Goal: Find specific page/section: Find specific page/section

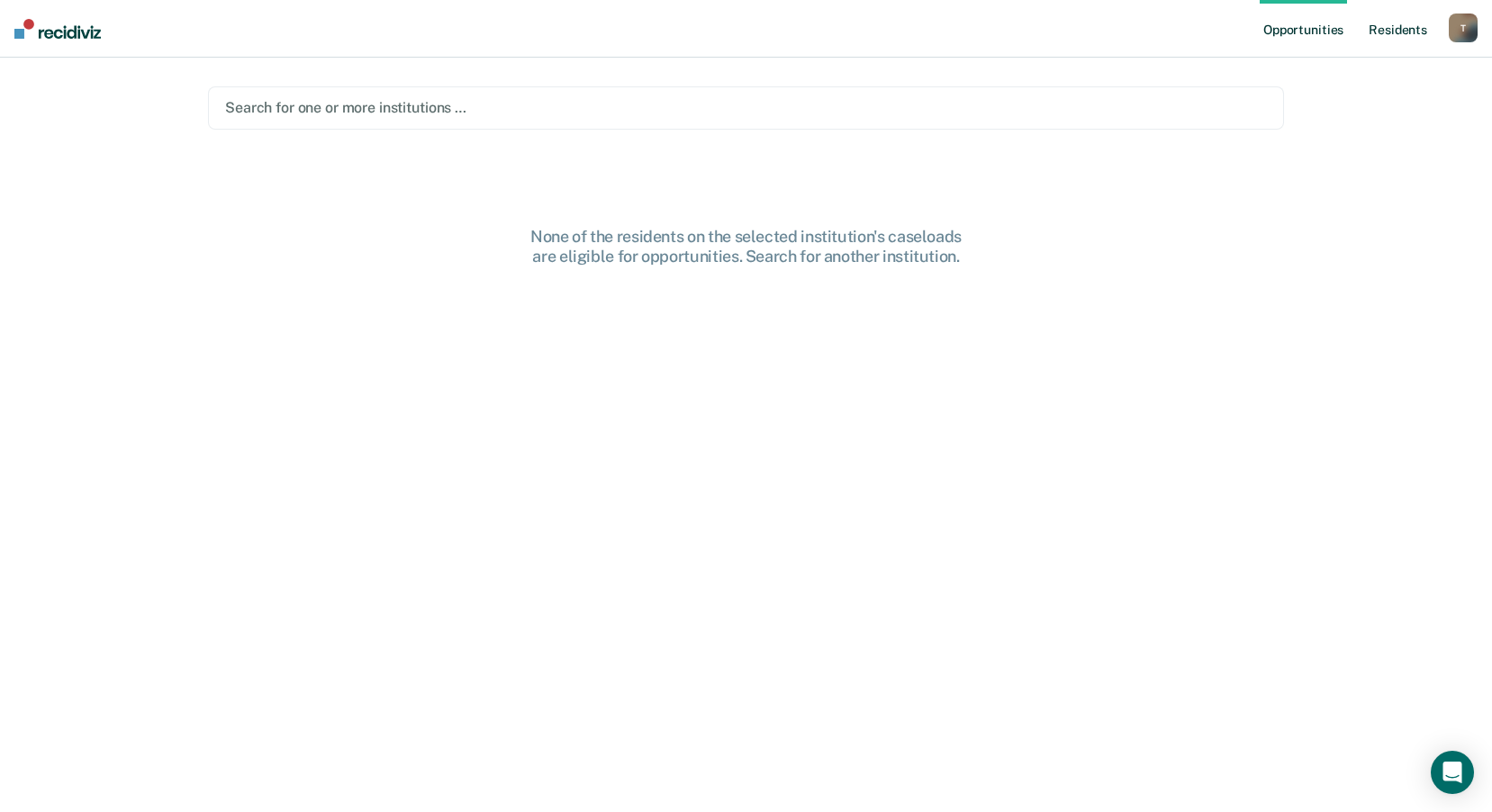
click at [1386, 30] on link "Resident s" at bounding box center [1398, 29] width 65 height 58
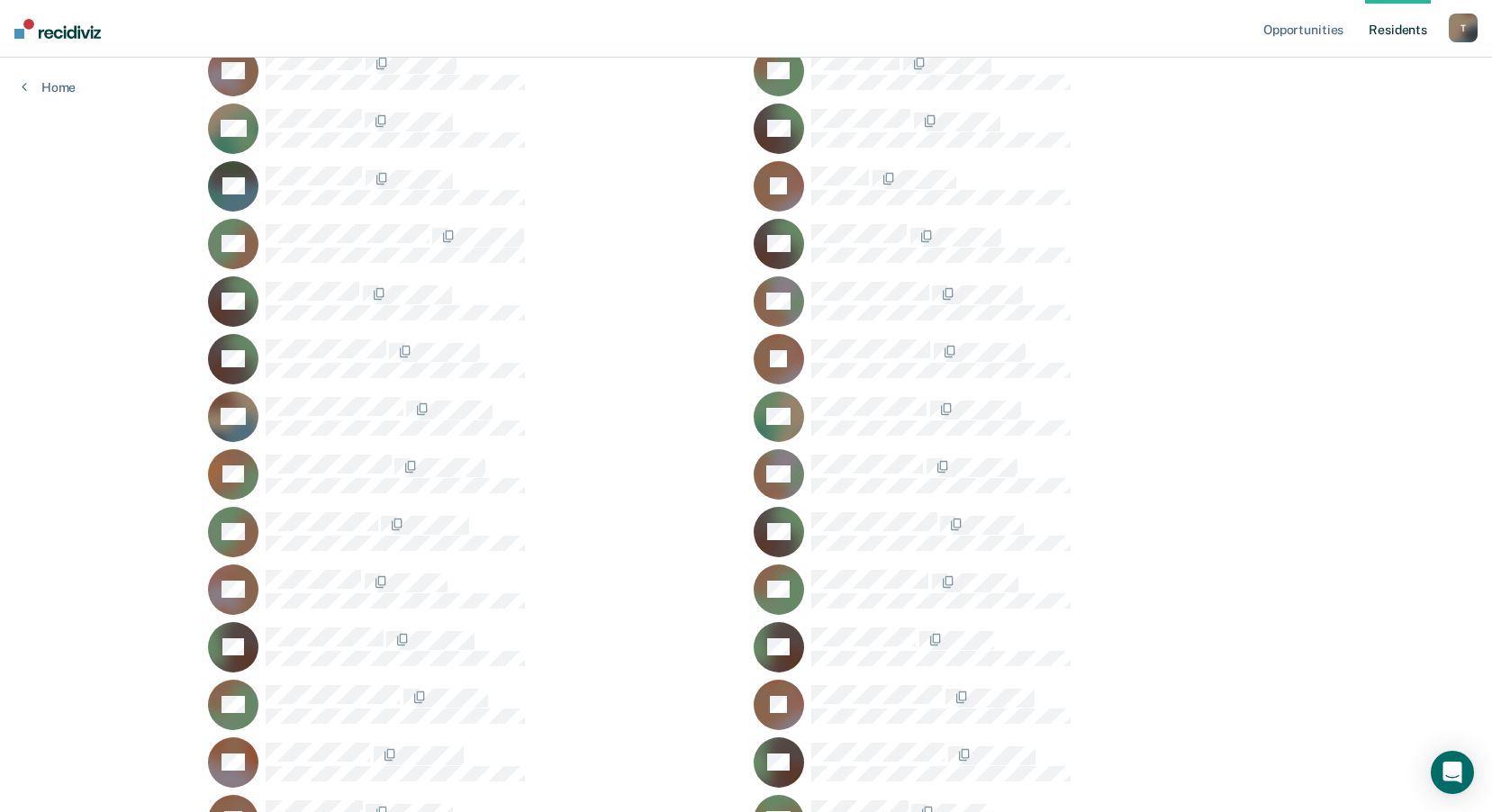
scroll to position [35356, 0]
